Goal: Register for event/course

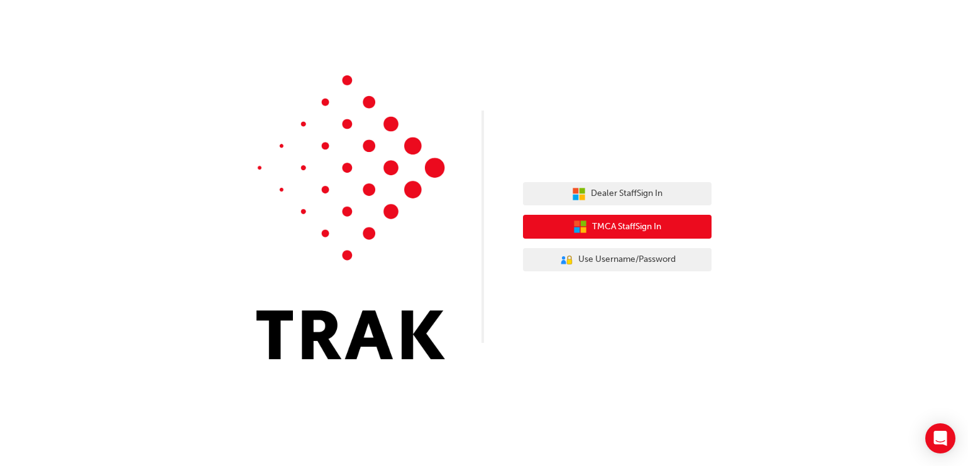
click at [630, 223] on span "TMCA Staff Sign In" at bounding box center [626, 227] width 69 height 14
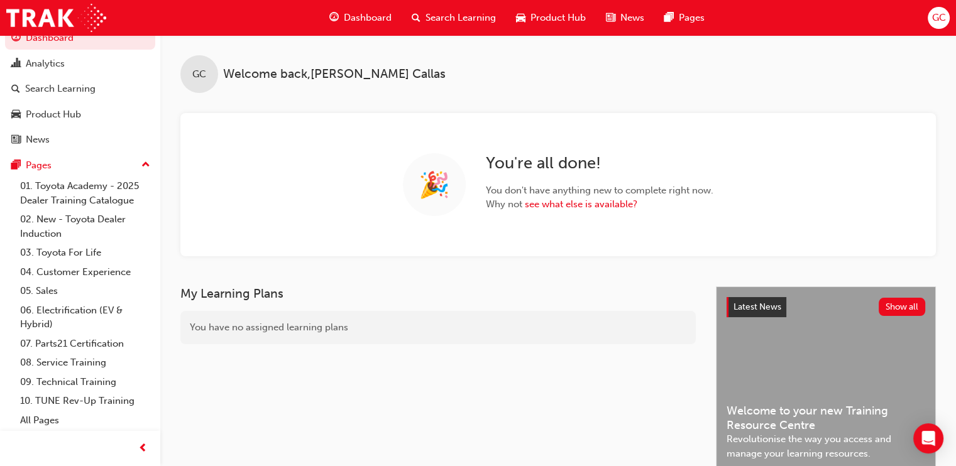
scroll to position [31, 0]
click at [41, 417] on link "All Pages" at bounding box center [85, 420] width 140 height 19
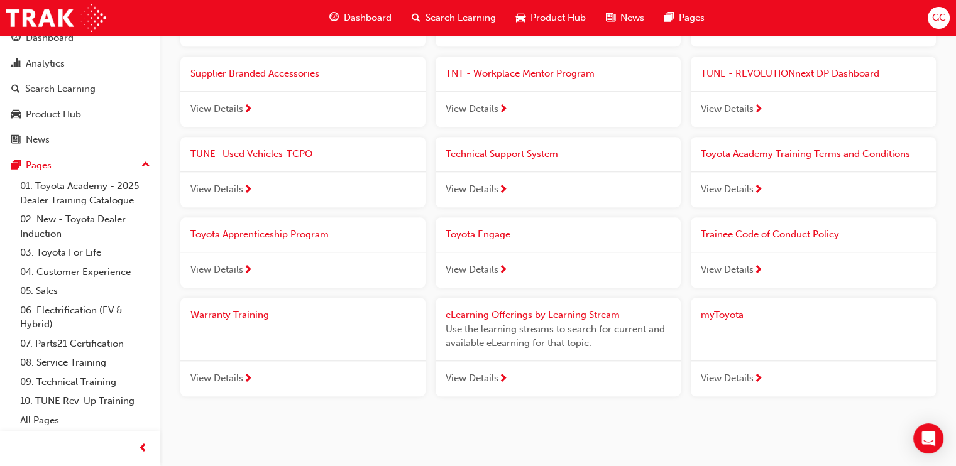
scroll to position [1360, 0]
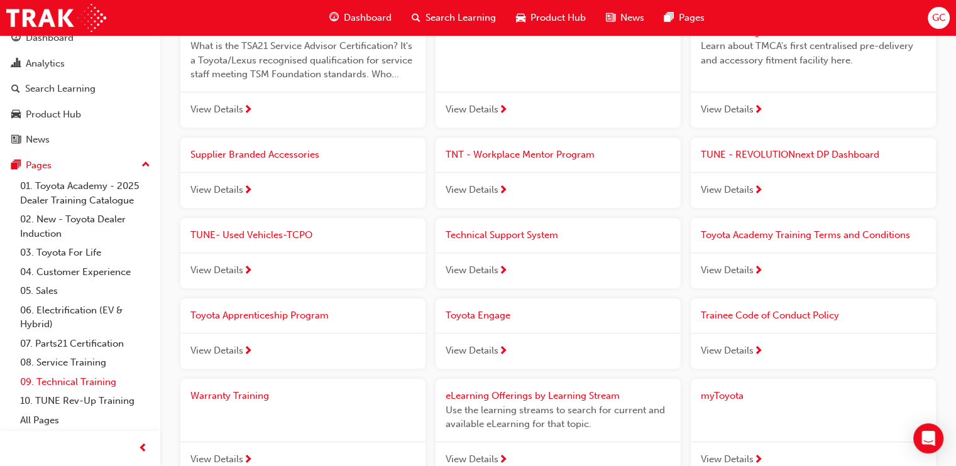
click at [77, 380] on link "09. Technical Training" at bounding box center [85, 382] width 140 height 19
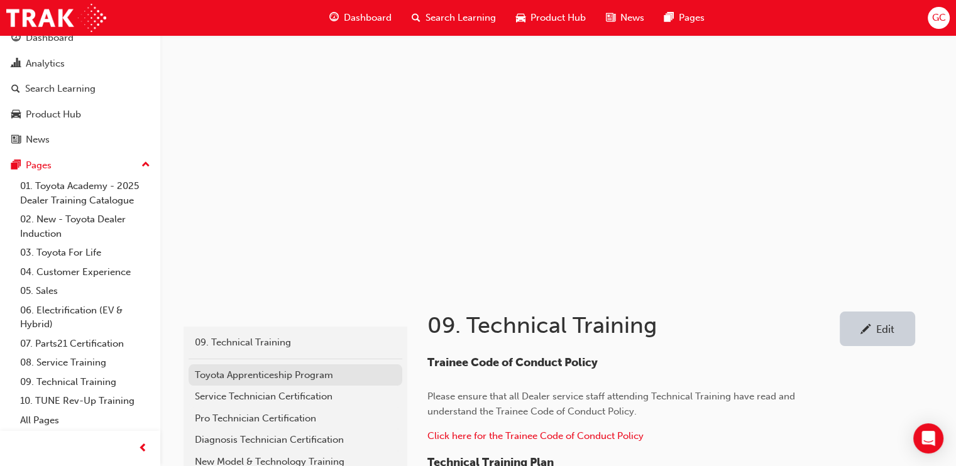
click at [289, 373] on div "Toyota Apprenticeship Program" at bounding box center [295, 375] width 201 height 14
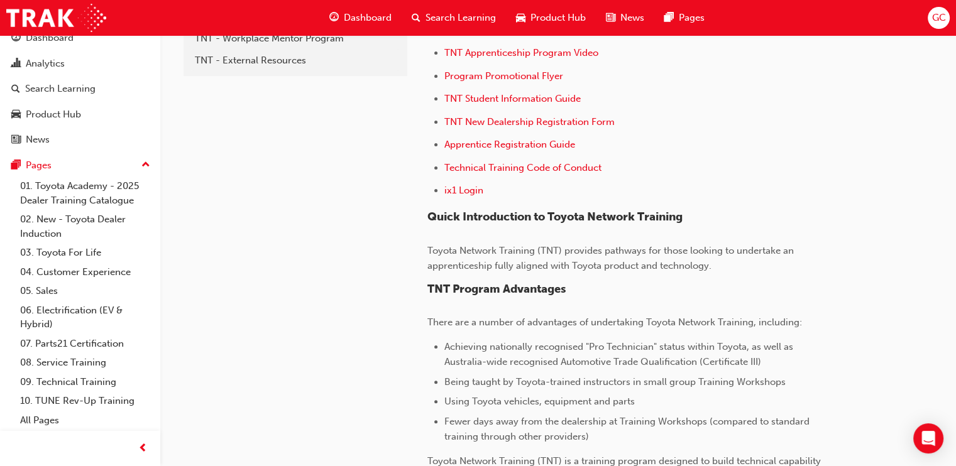
scroll to position [361, 0]
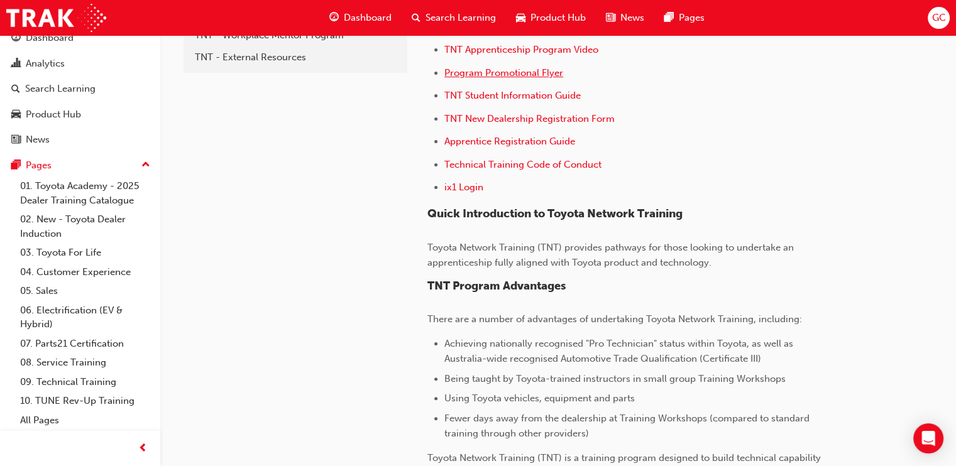
click at [522, 67] on span "Program Promotional Flyer" at bounding box center [503, 72] width 119 height 11
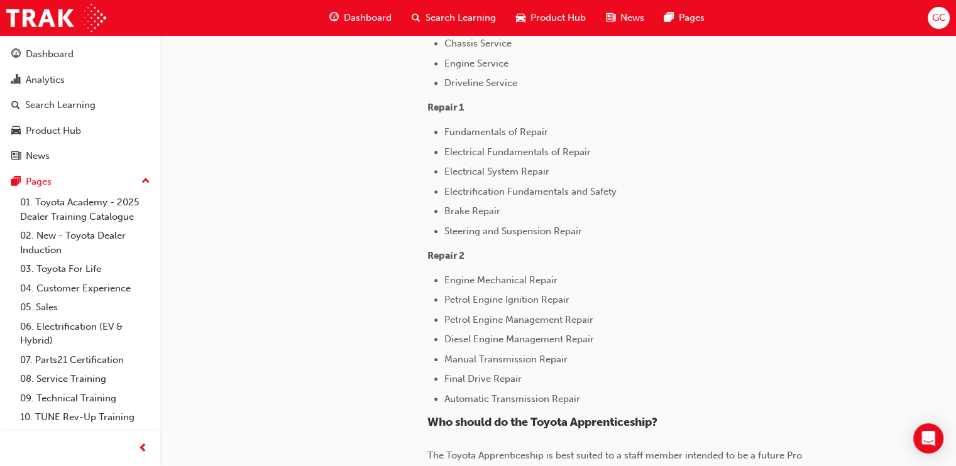
scroll to position [1588, 0]
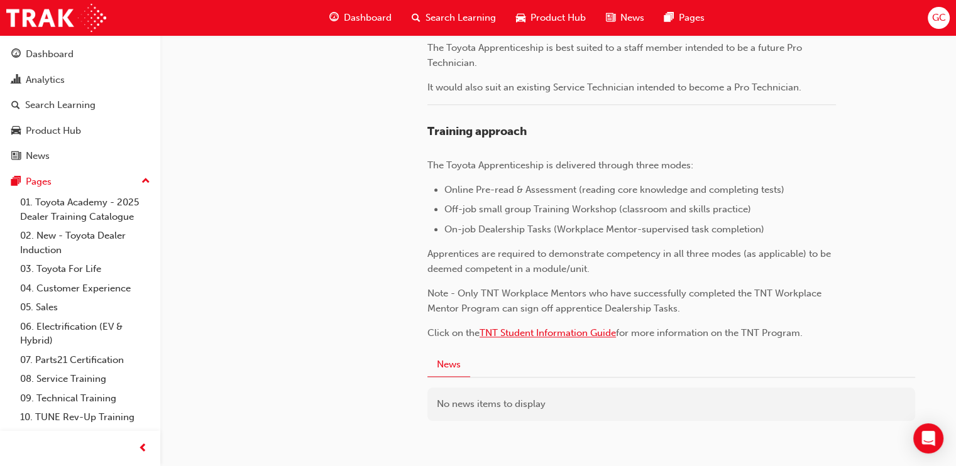
click at [528, 332] on span "TNT Student Information Guide" at bounding box center [548, 332] width 136 height 11
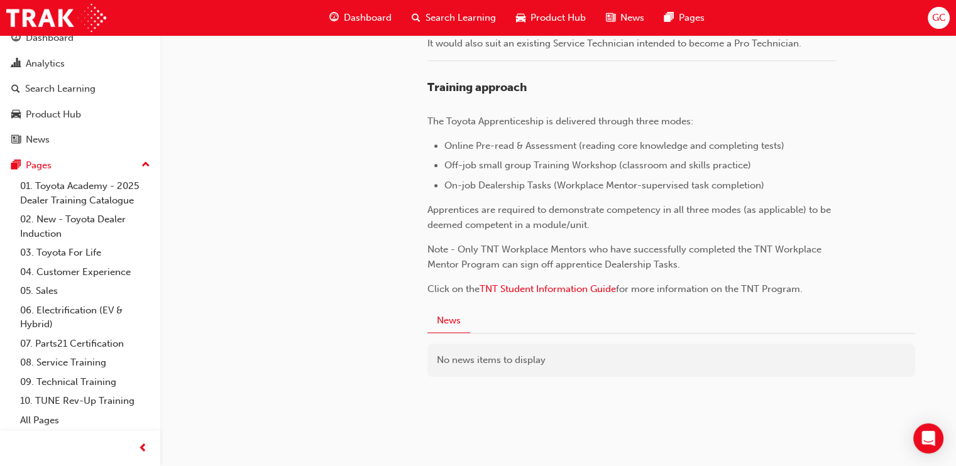
scroll to position [31, 0]
click at [103, 387] on link "09. Technical Training" at bounding box center [85, 382] width 140 height 19
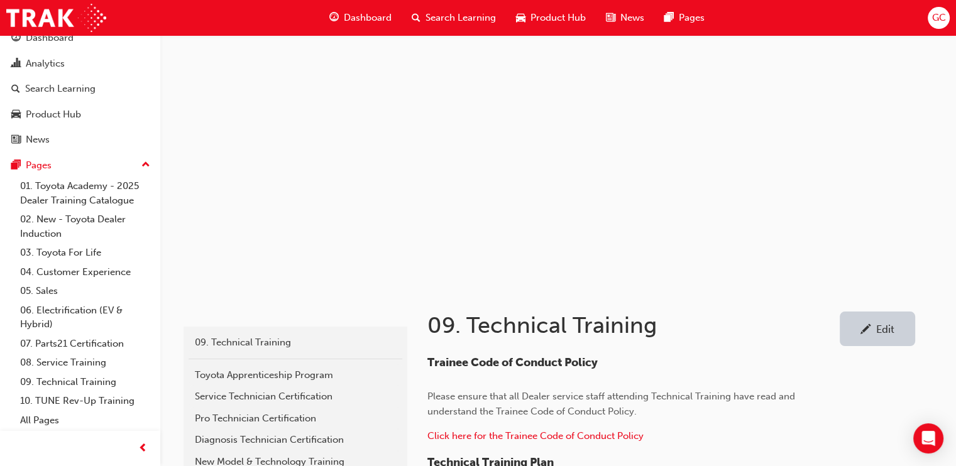
scroll to position [408, 0]
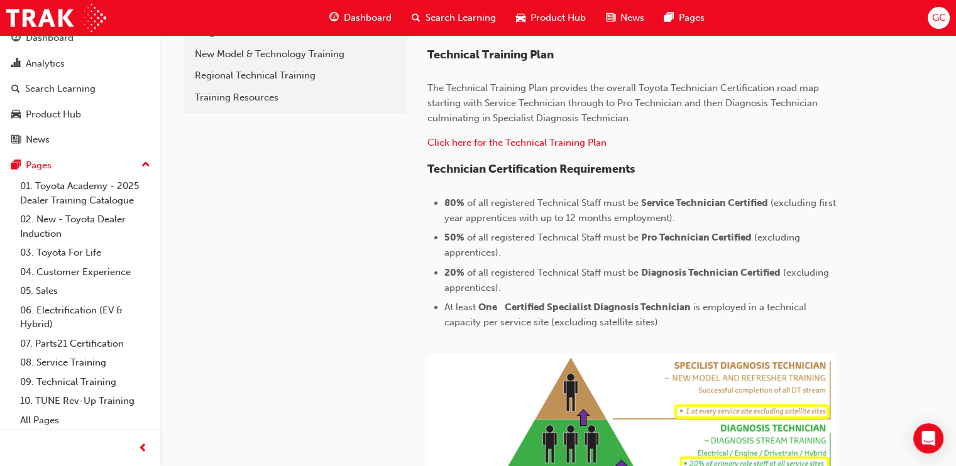
click at [953, 217] on div "technical 09. Technical Training Toyota Apprenticeship Program Service Technici…" at bounding box center [478, 193] width 956 height 1202
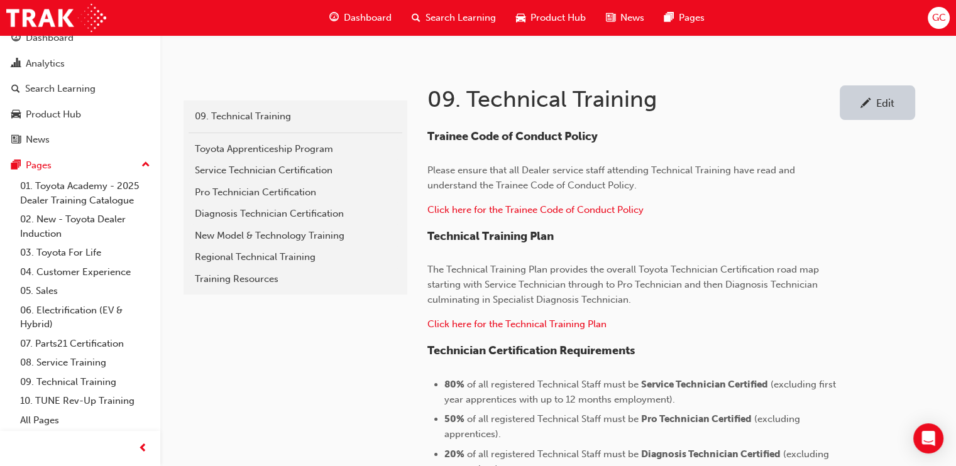
scroll to position [210, 0]
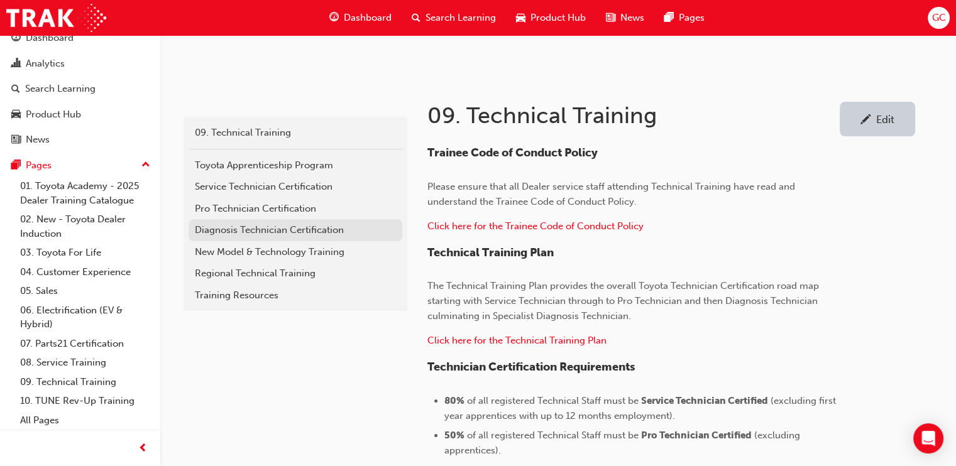
click at [286, 229] on div "Diagnosis Technician Certification" at bounding box center [295, 230] width 201 height 14
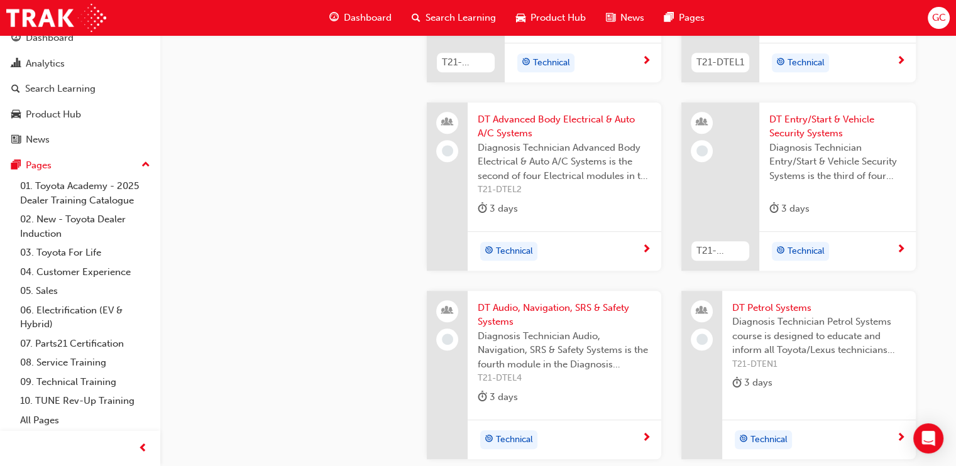
scroll to position [1131, 0]
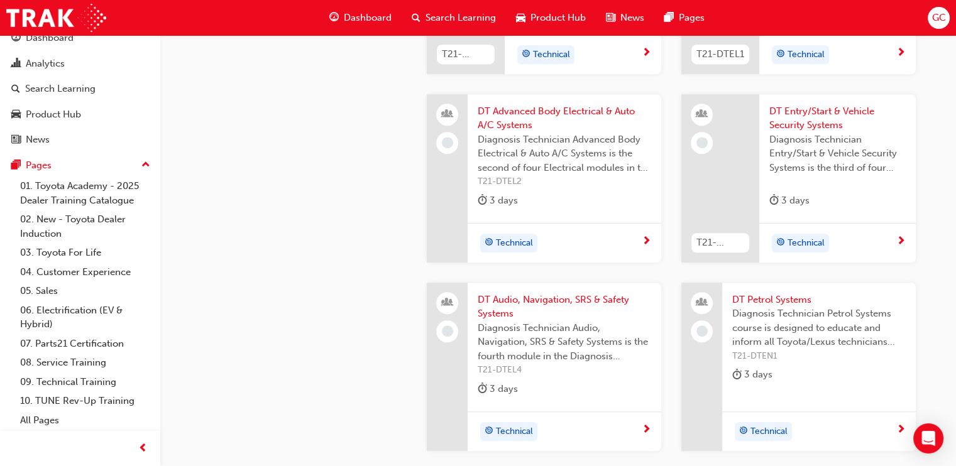
click at [830, 133] on span "DT Entry/Start & Vehicle Security Systems" at bounding box center [837, 118] width 136 height 28
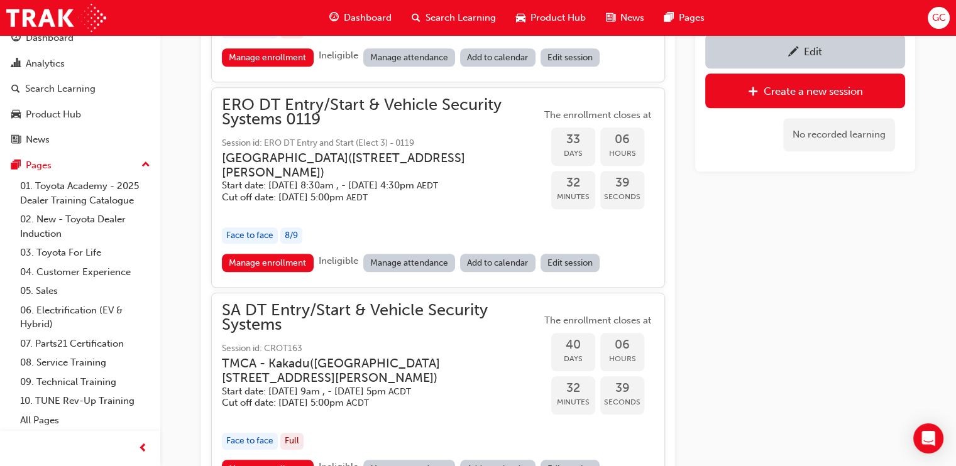
scroll to position [1239, 0]
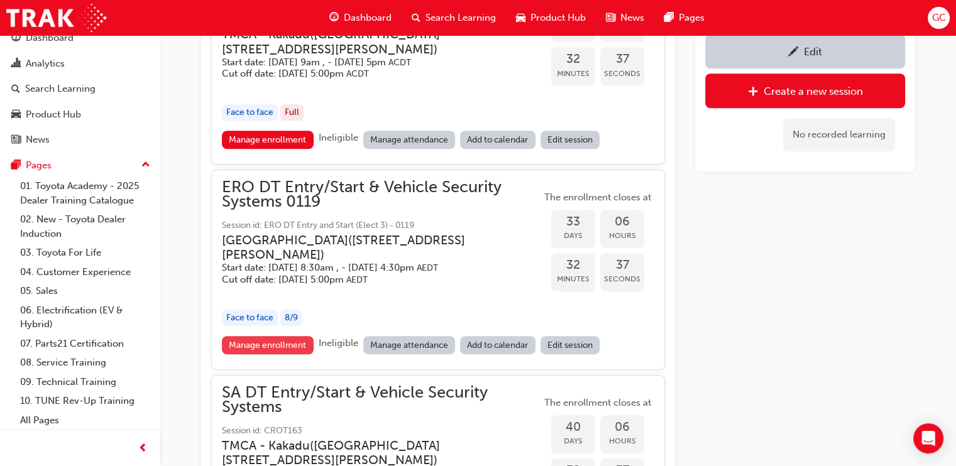
click at [262, 336] on link "Manage enrollment" at bounding box center [268, 345] width 92 height 18
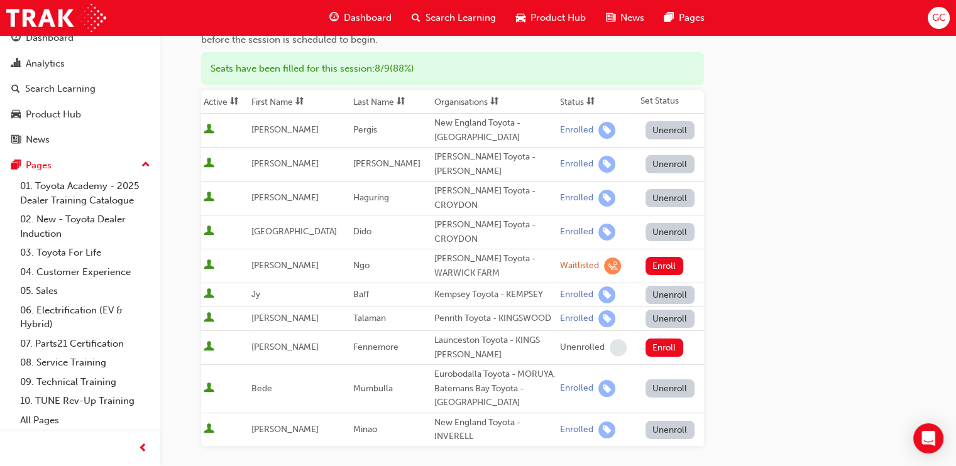
scroll to position [150, 0]
click at [664, 256] on button "Enroll" at bounding box center [664, 265] width 38 height 18
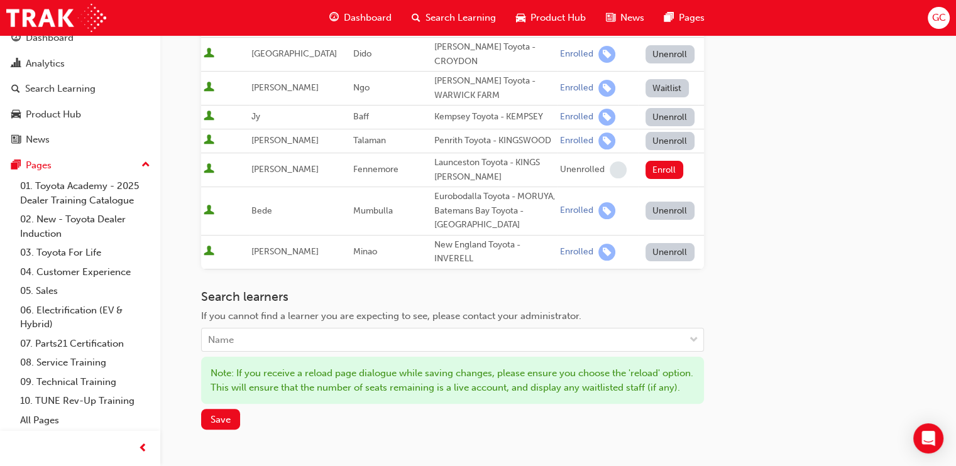
scroll to position [329, 0]
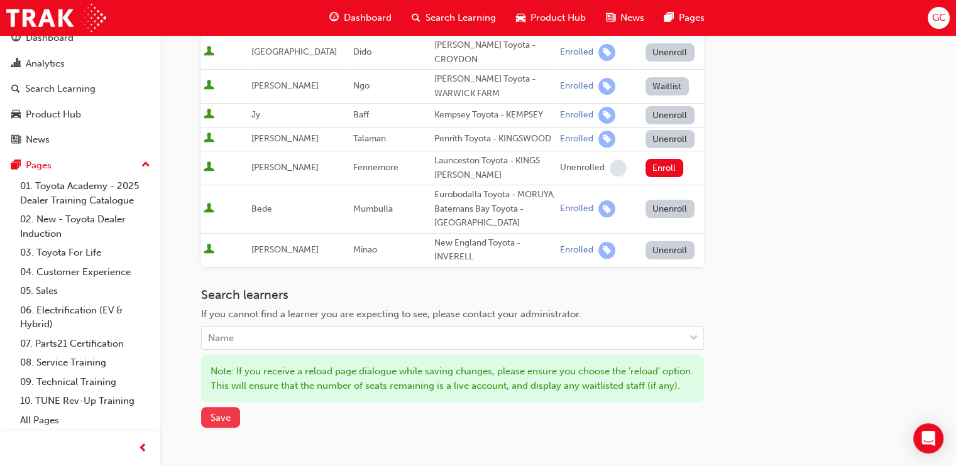
click at [217, 421] on span "Save" at bounding box center [221, 417] width 20 height 11
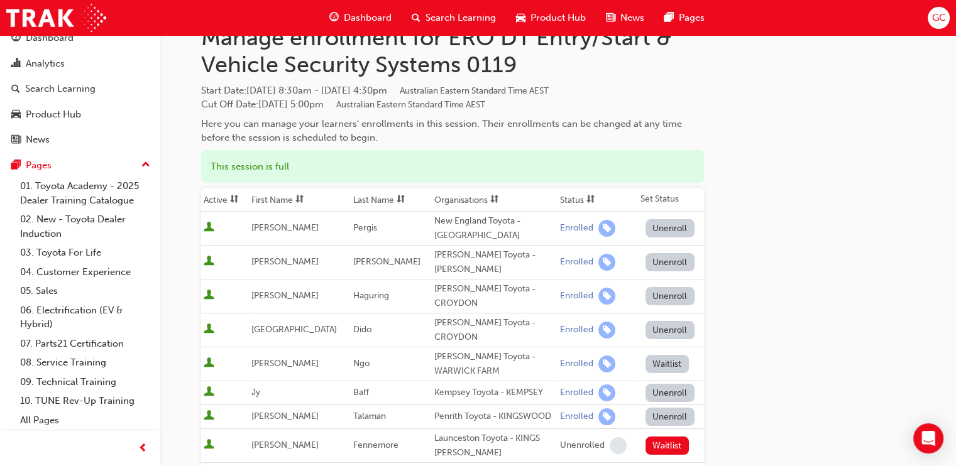
scroll to position [41, 0]
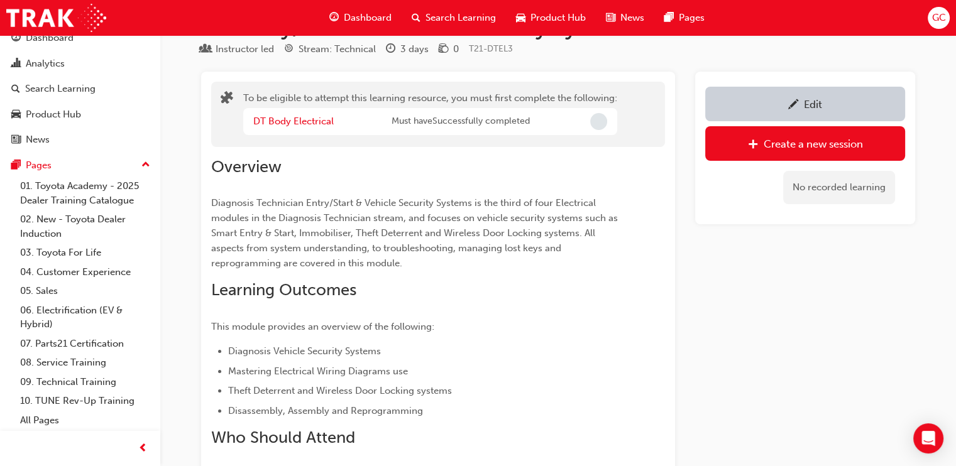
scroll to position [1239, 0]
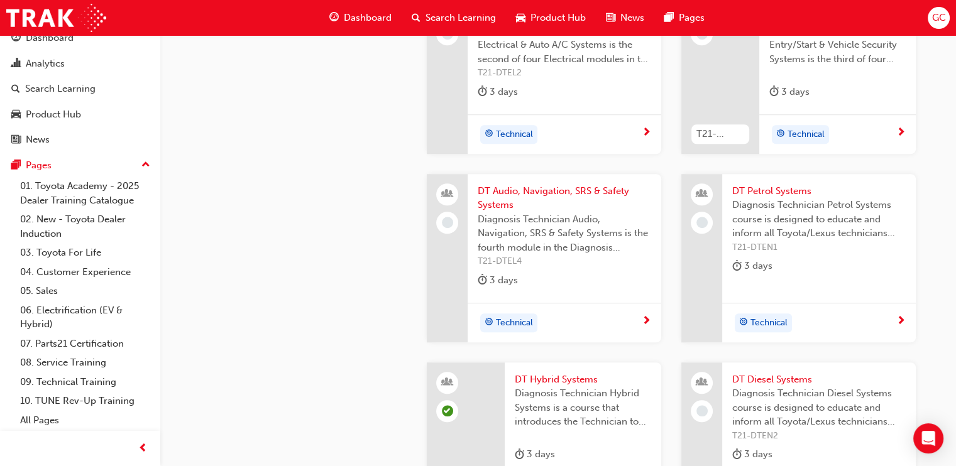
scroll to position [1131, 0]
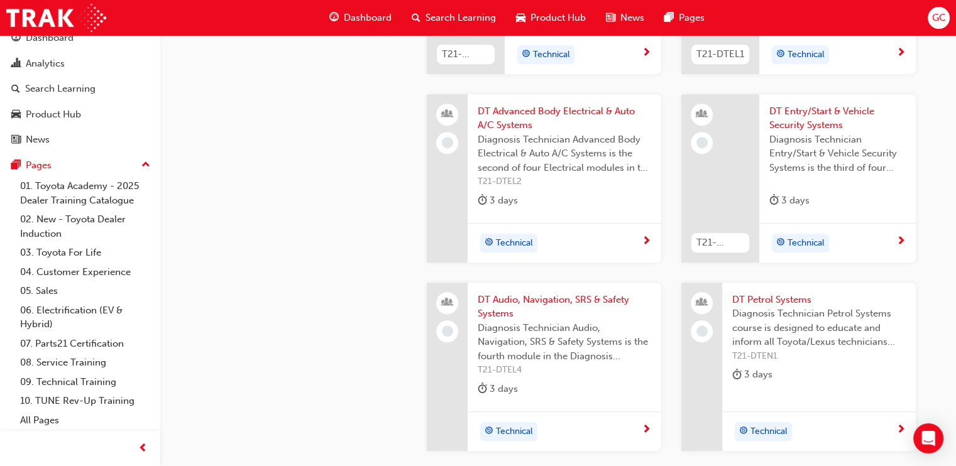
click at [546, 311] on span "DT Audio, Navigation, SRS & Safety Systems" at bounding box center [564, 307] width 173 height 28
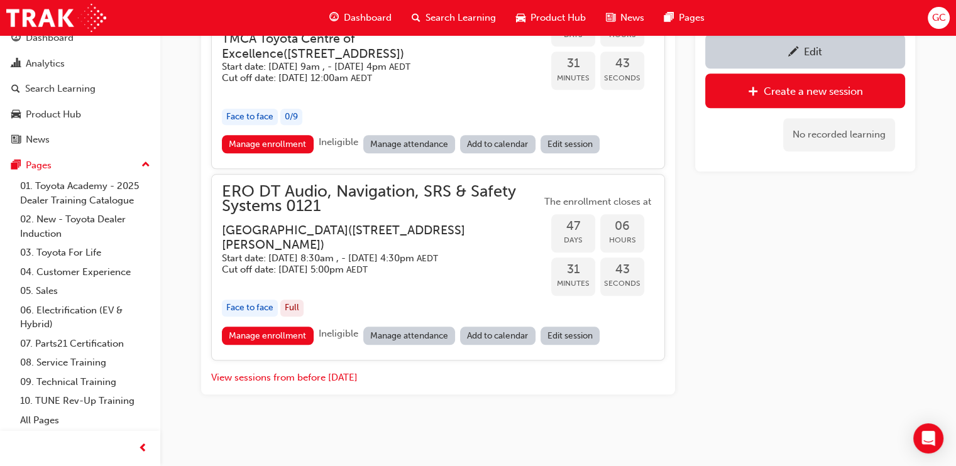
scroll to position [1449, 0]
click at [294, 343] on link "Manage enrollment" at bounding box center [268, 336] width 92 height 18
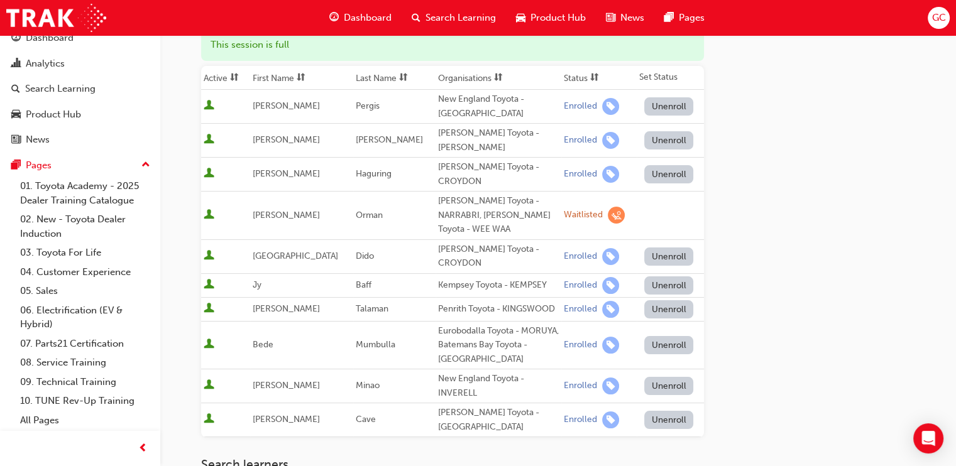
scroll to position [175, 0]
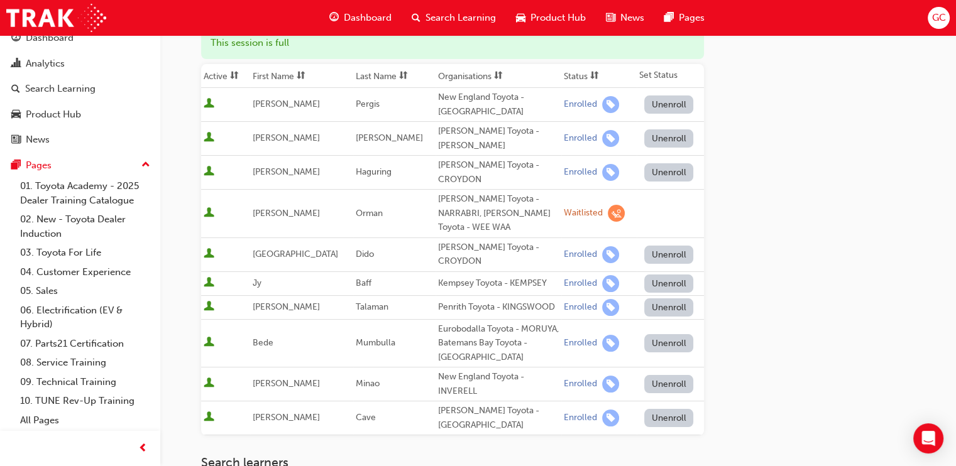
scroll to position [1449, 0]
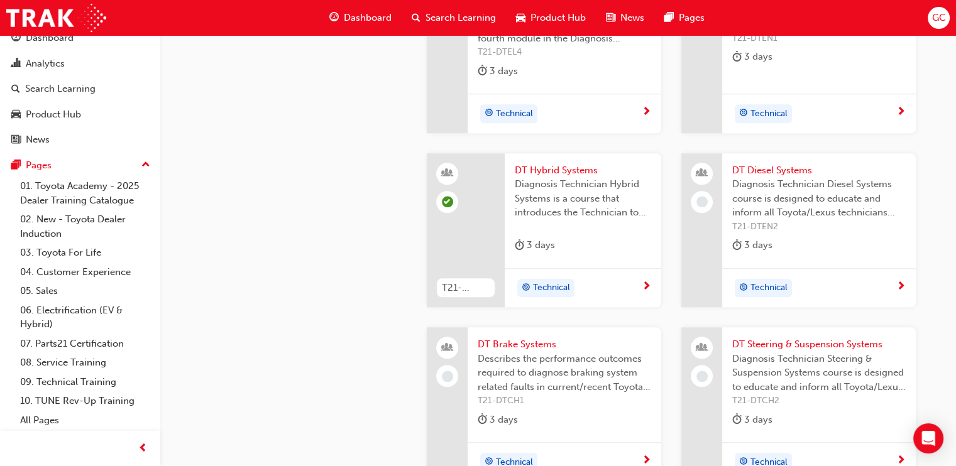
scroll to position [1131, 0]
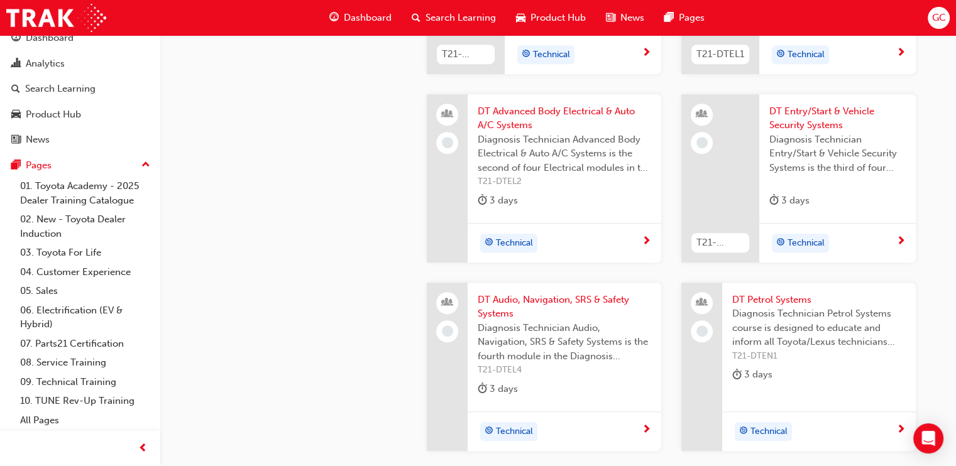
click at [769, 306] on span "DT Petrol Systems" at bounding box center [818, 300] width 173 height 14
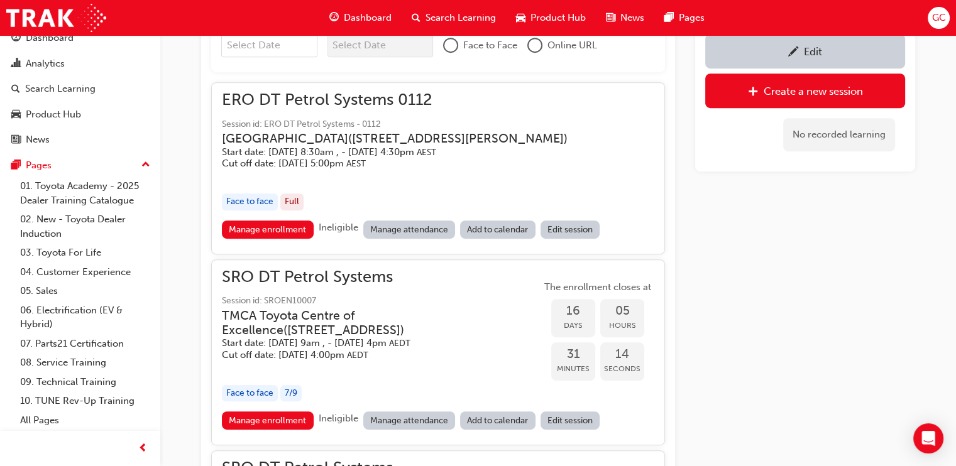
scroll to position [628, 0]
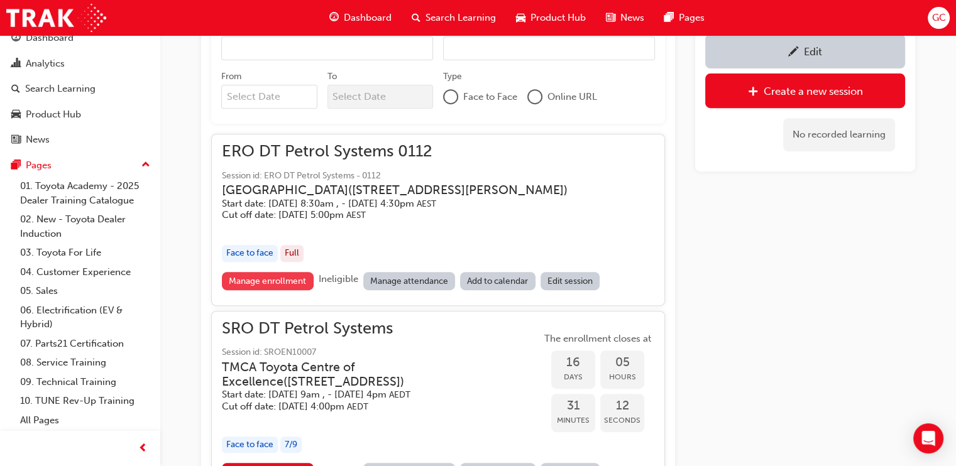
click at [279, 288] on link "Manage enrollment" at bounding box center [268, 281] width 92 height 18
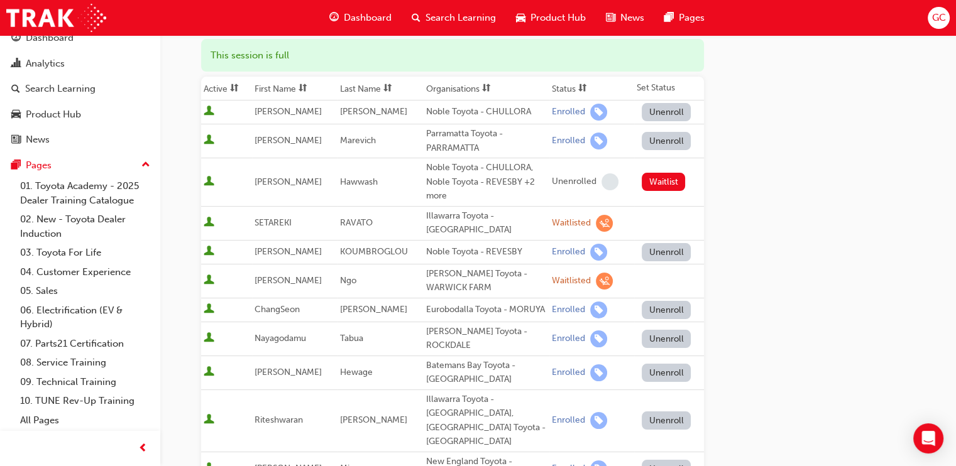
scroll to position [161, 0]
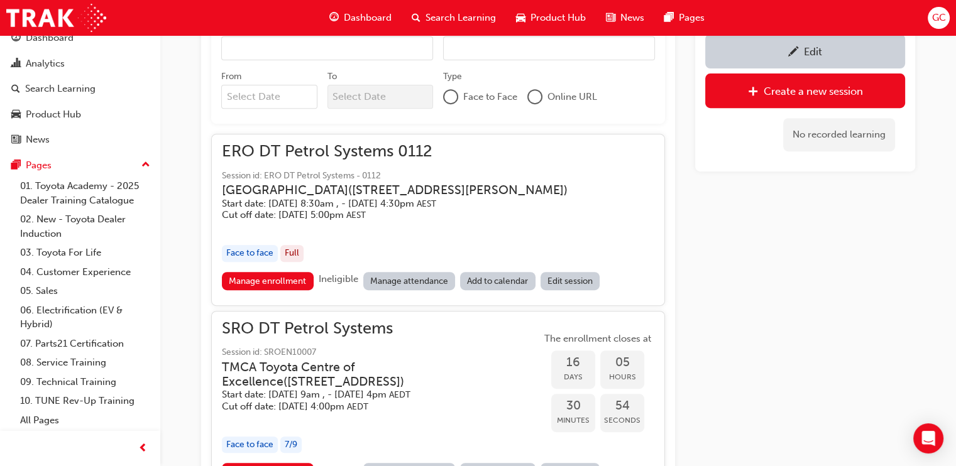
scroll to position [1131, 0]
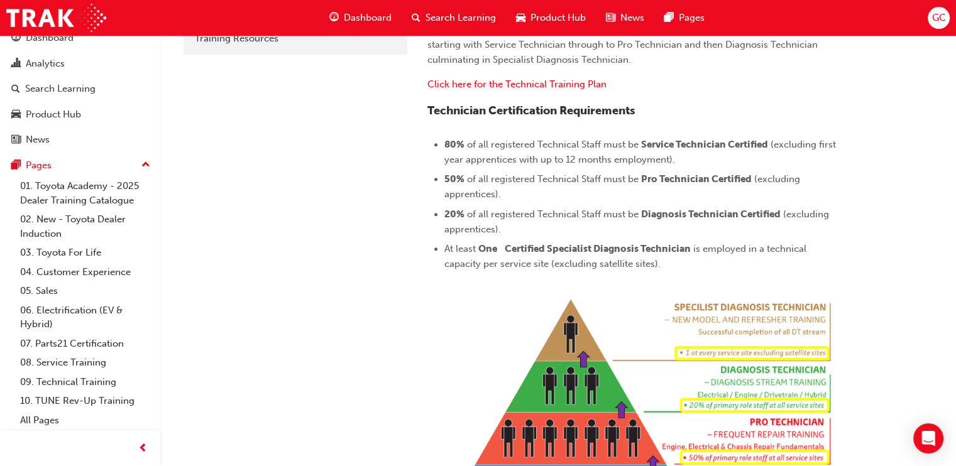
scroll to position [210, 0]
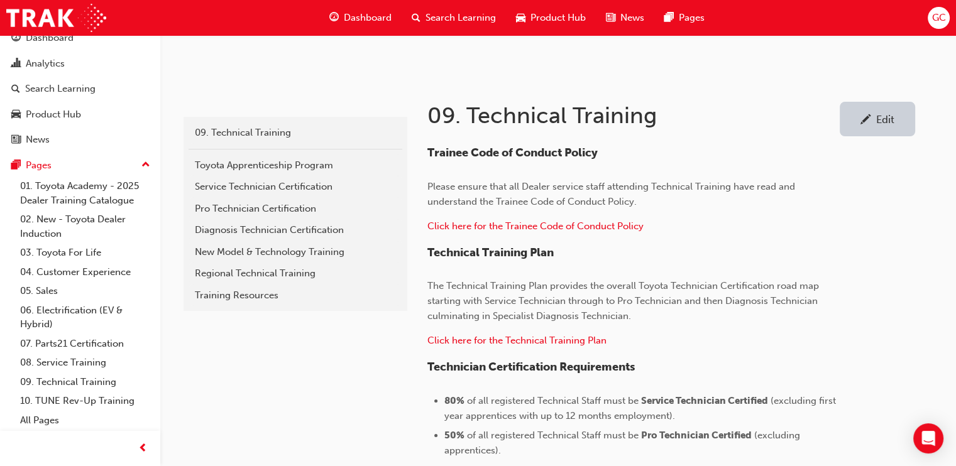
scroll to position [1609, 0]
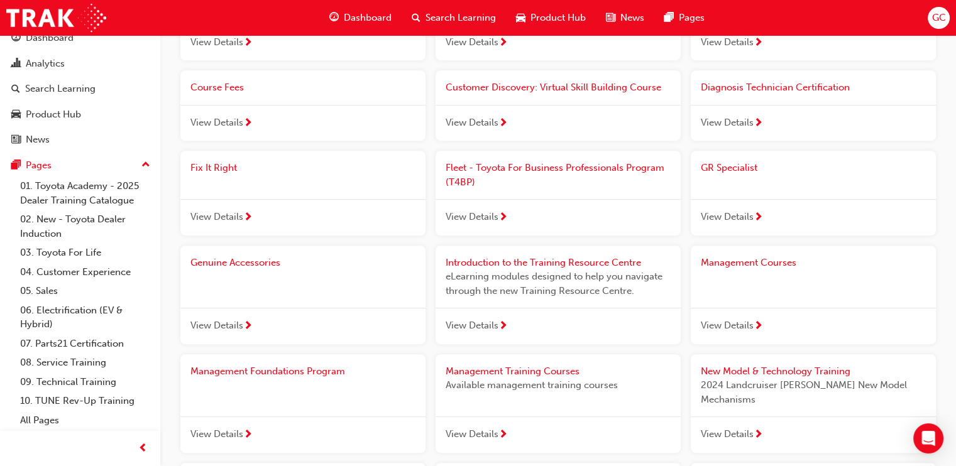
scroll to position [737, 0]
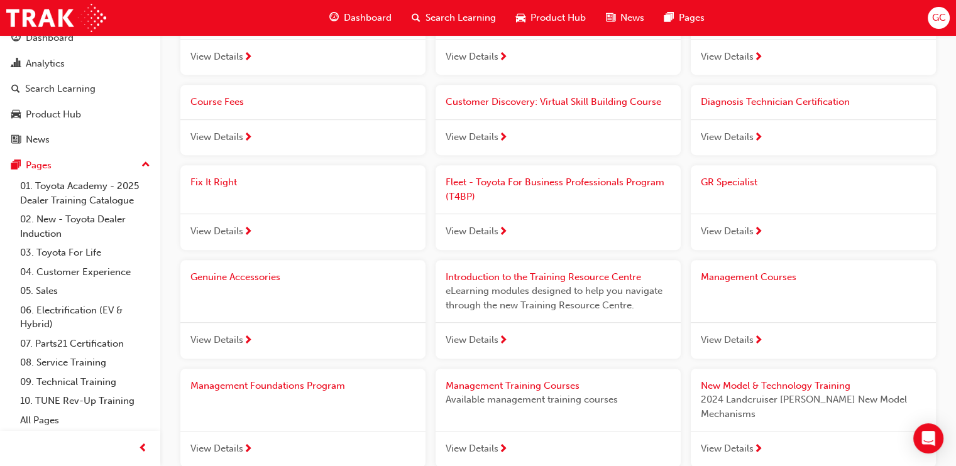
click at [755, 140] on span "next-icon" at bounding box center [758, 138] width 9 height 11
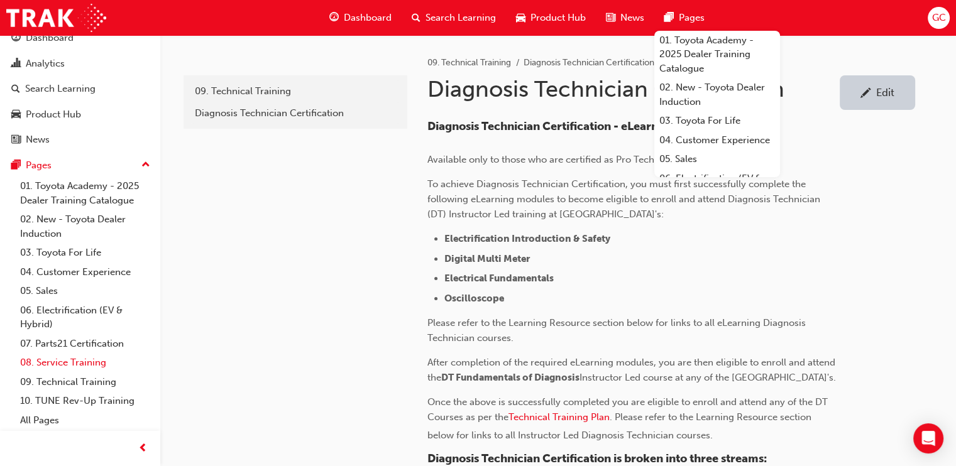
click at [67, 362] on link "08. Service Training" at bounding box center [85, 362] width 140 height 19
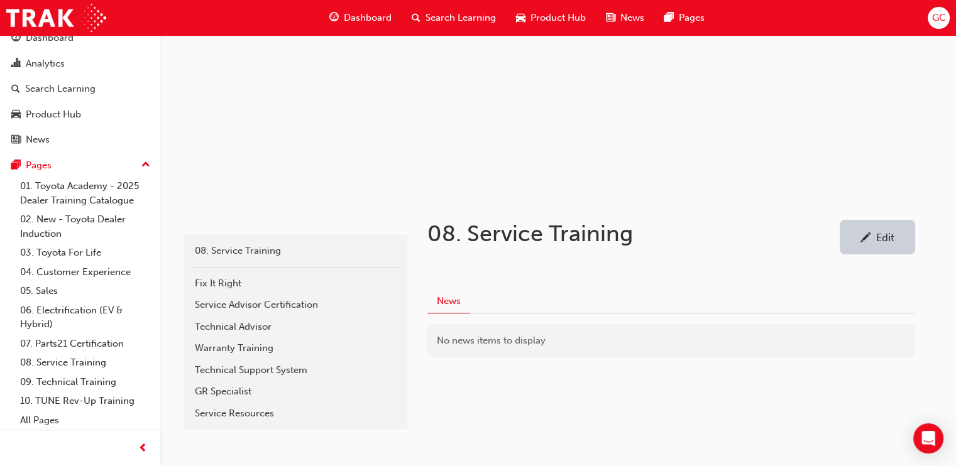
scroll to position [131, 0]
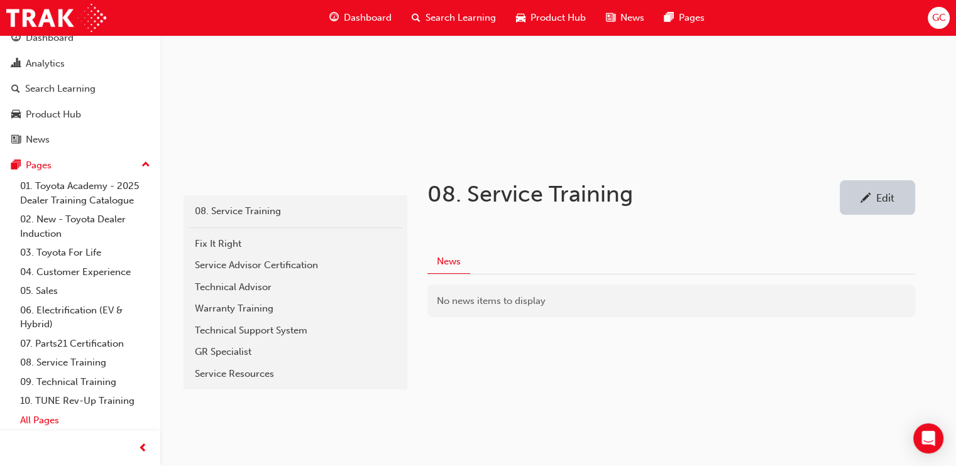
click at [42, 419] on link "All Pages" at bounding box center [85, 420] width 140 height 19
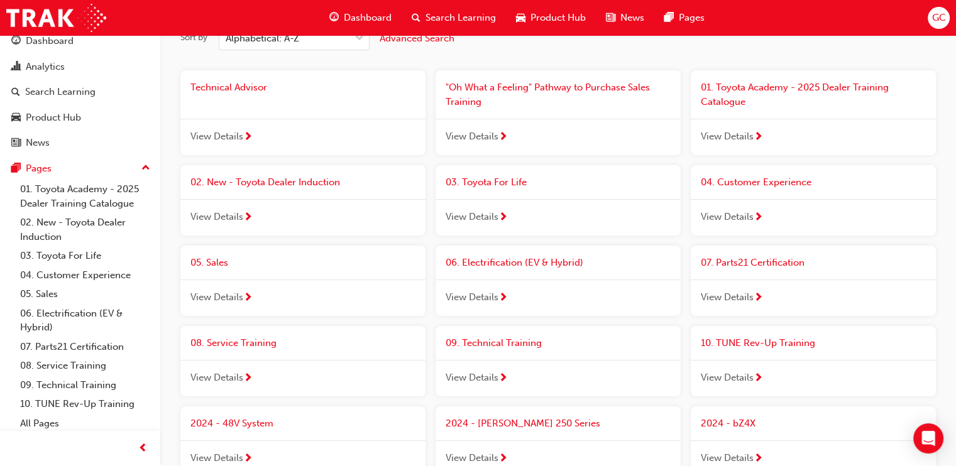
scroll to position [31, 0]
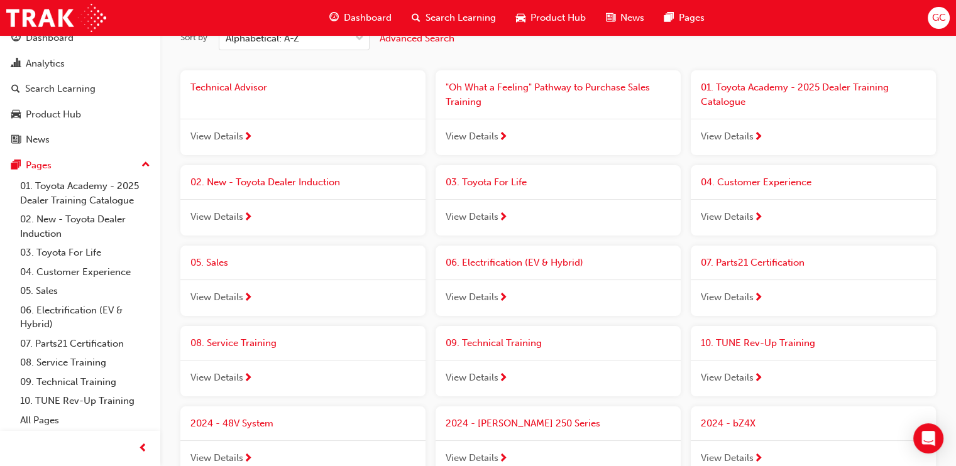
click at [488, 343] on span "09. Technical Training" at bounding box center [494, 342] width 96 height 11
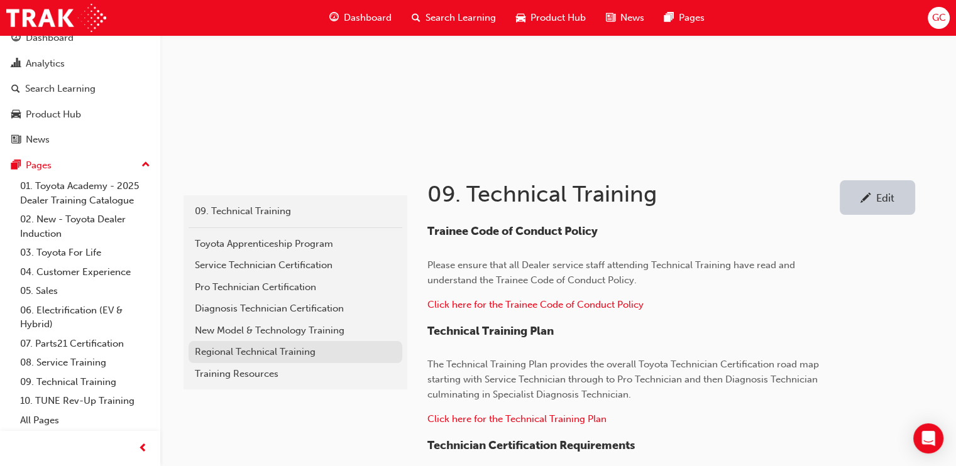
click at [289, 351] on div "Regional Technical Training" at bounding box center [295, 352] width 201 height 14
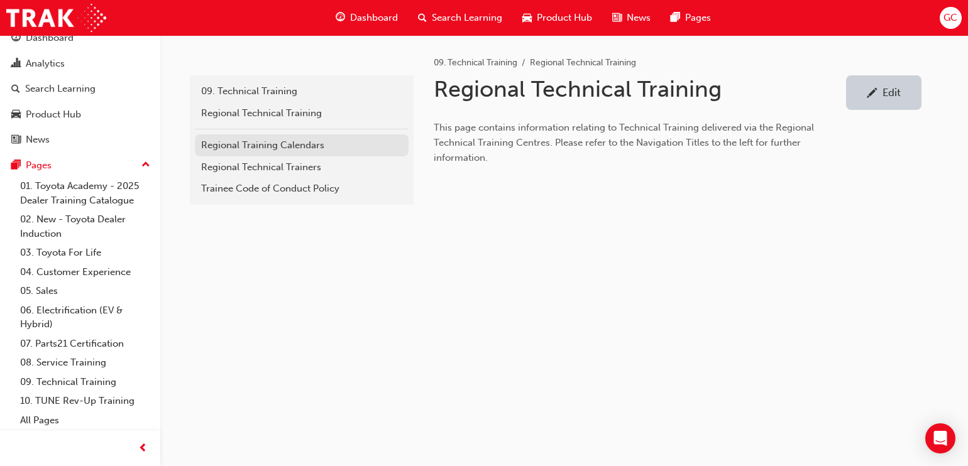
click at [321, 140] on div "Regional Training Calendars" at bounding box center [301, 145] width 201 height 14
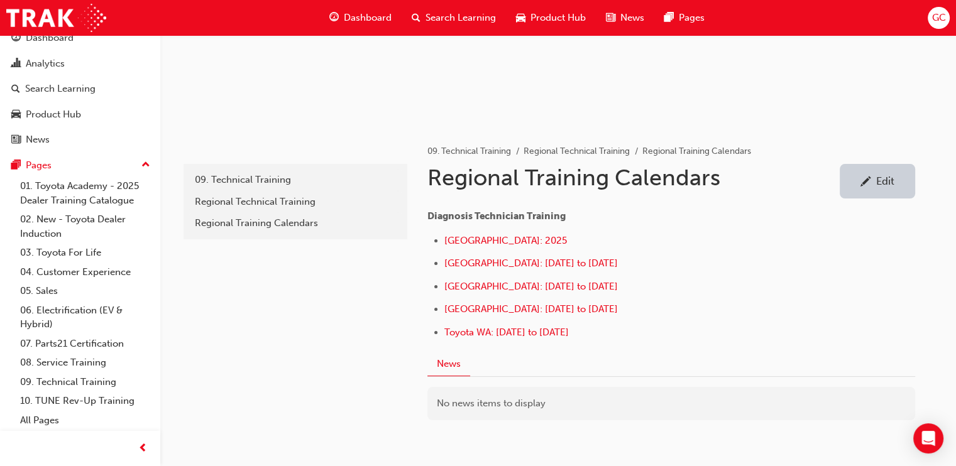
scroll to position [167, 0]
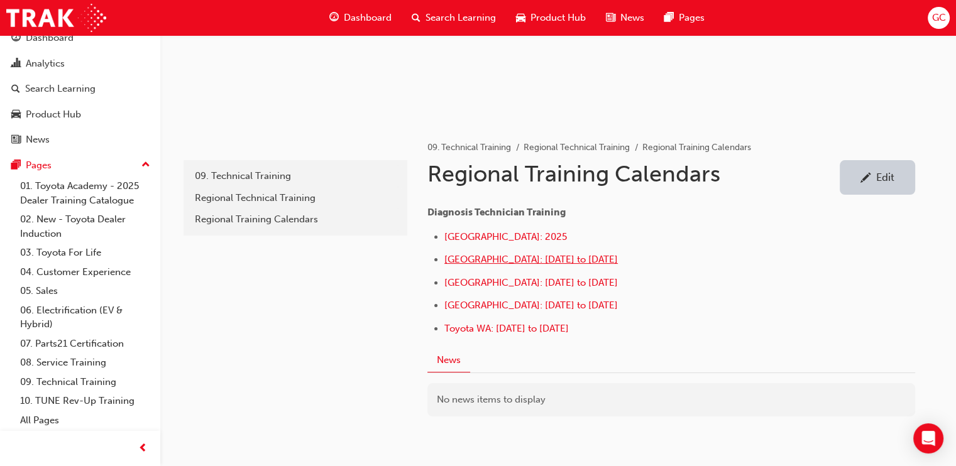
click at [561, 255] on span "Eastern Region: September to December 2025" at bounding box center [530, 259] width 173 height 11
